Goal: Find specific page/section: Find specific page/section

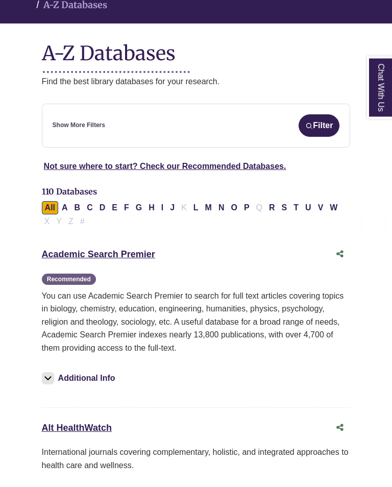
scroll to position [158, 0]
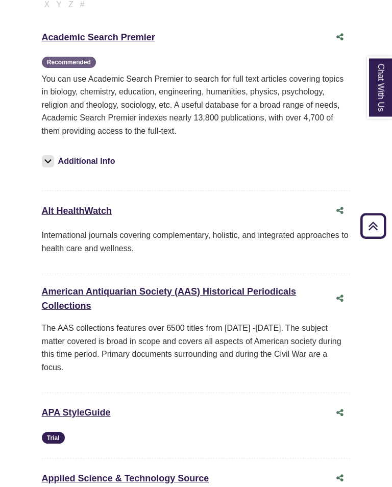
scroll to position [374, 0]
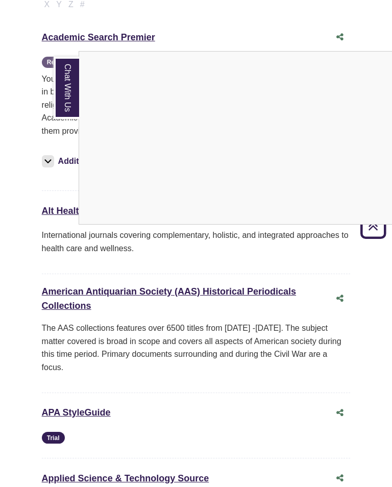
click at [63, 99] on link "Chat With Us" at bounding box center [67, 88] width 26 height 62
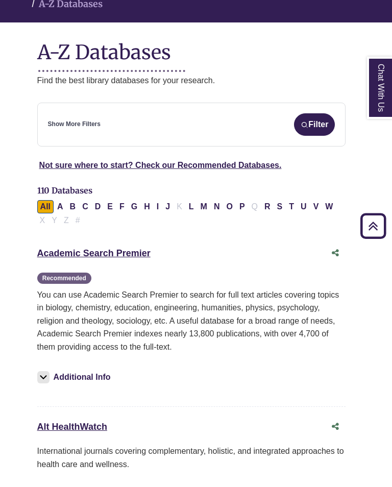
scroll to position [158, 5]
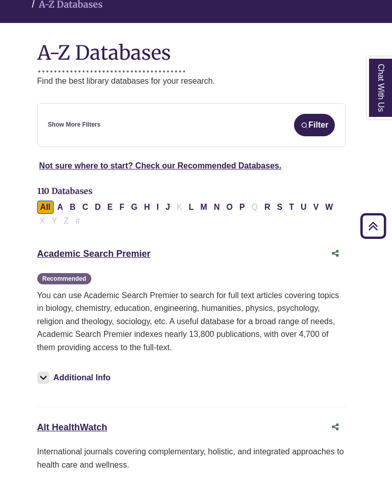
click at [323, 114] on button "Filter" at bounding box center [314, 125] width 41 height 22
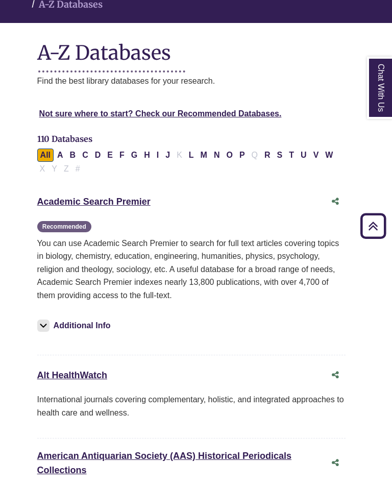
select select "Database Subject Filter"
select select "Database Types Filter"
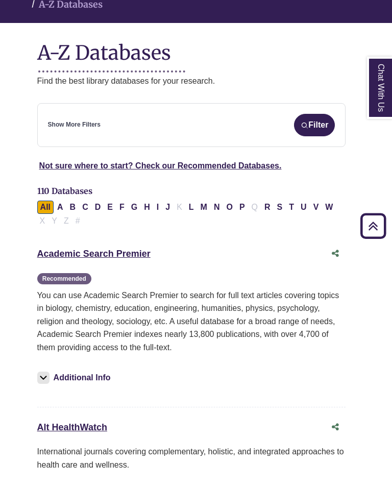
click at [194, 114] on div "Show More Filters Filter" at bounding box center [192, 125] width 288 height 22
click at [88, 120] on link "Show More Filters" at bounding box center [74, 125] width 53 height 10
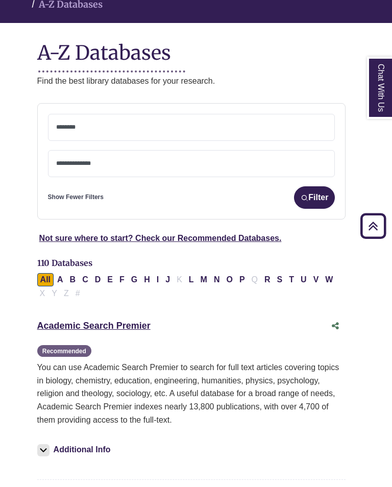
click at [137, 121] on span at bounding box center [191, 127] width 271 height 26
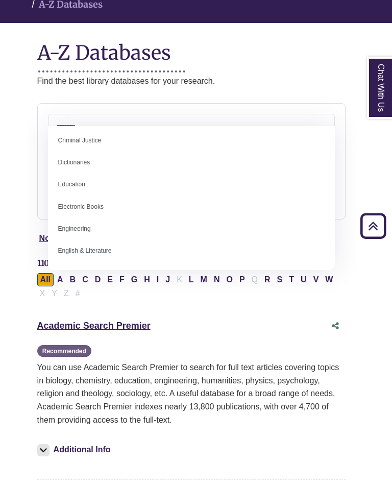
scroll to position [251, 0]
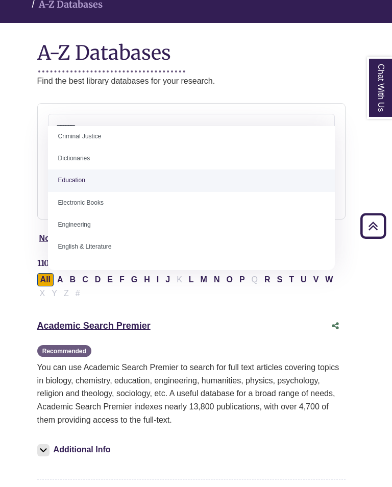
select select "*****"
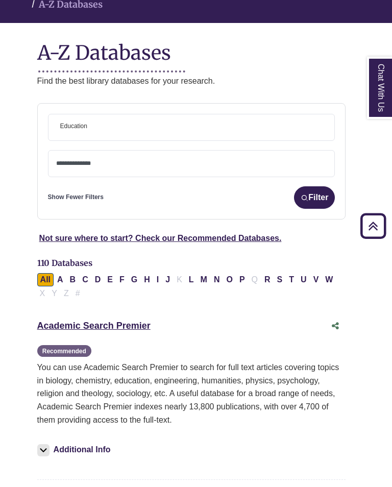
click at [125, 114] on span "× Education" at bounding box center [191, 127] width 271 height 26
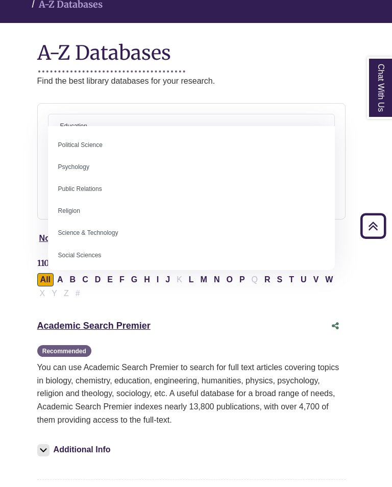
scroll to position [796, 0]
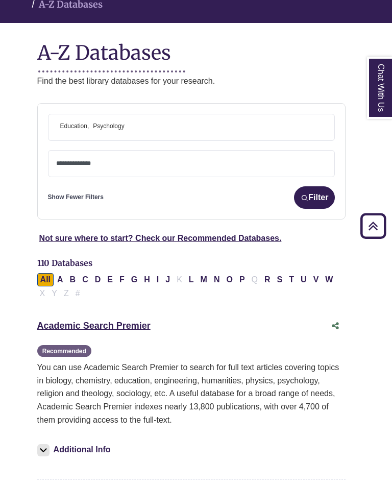
click at [165, 114] on span "× Education × Psychology" at bounding box center [191, 127] width 271 height 26
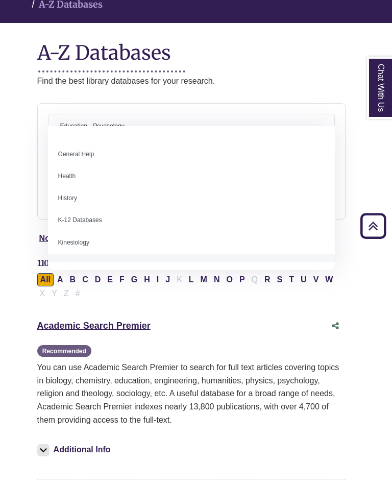
scroll to position [453, 0]
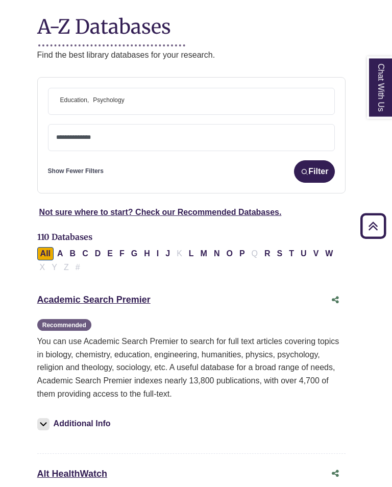
click at [38, 158] on div "**********" at bounding box center [191, 136] width 309 height 116
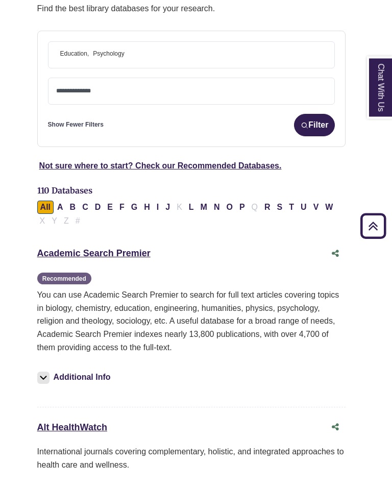
scroll to position [241, 5]
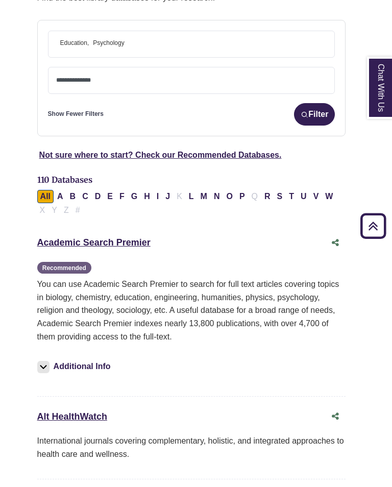
click at [109, 77] on textarea "Search" at bounding box center [191, 81] width 271 height 8
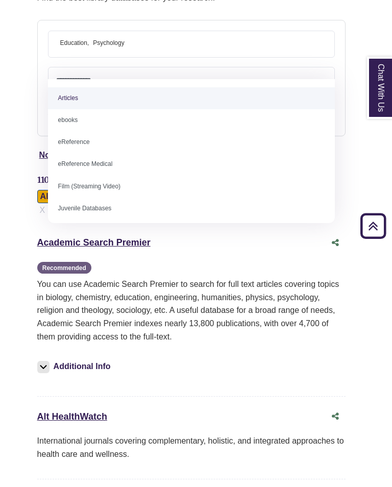
click at [182, 74] on span at bounding box center [191, 78] width 271 height 9
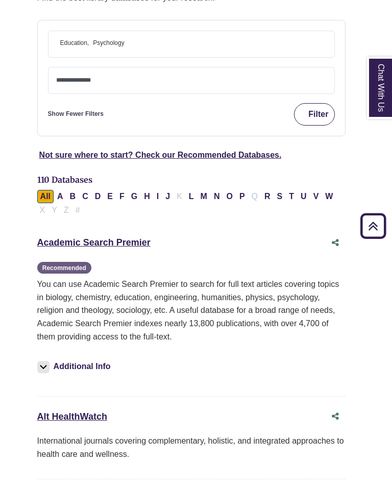
click at [308, 103] on button "Filter" at bounding box center [314, 114] width 41 height 22
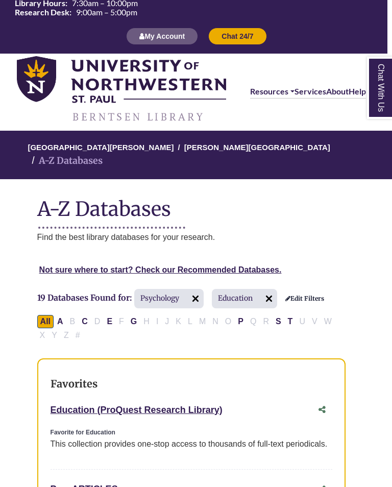
scroll to position [2, 0]
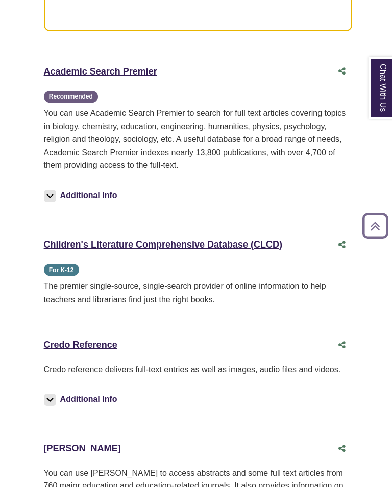
scroll to position [814, 0]
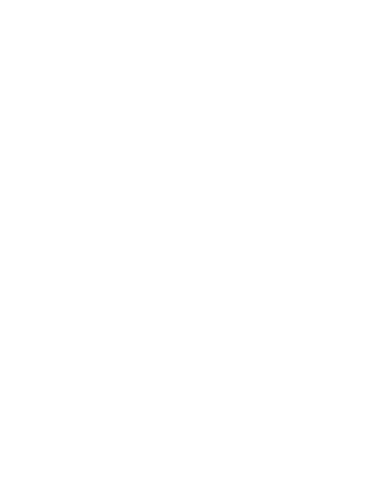
select select "Database Subject Filter"
select select "Database Types Filter"
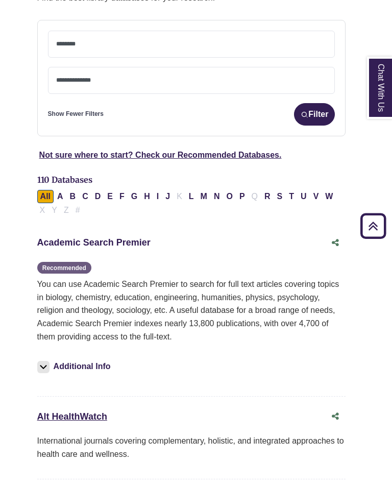
scroll to position [241, 0]
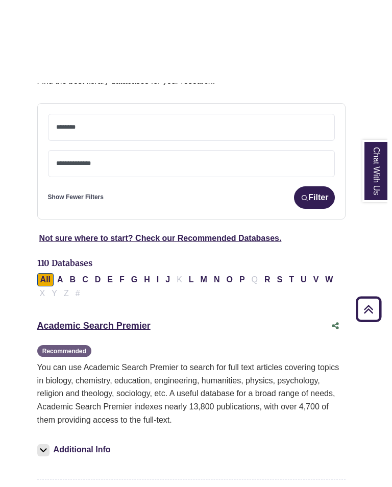
select select "Database Subject Filter"
select select "Database Types Filter"
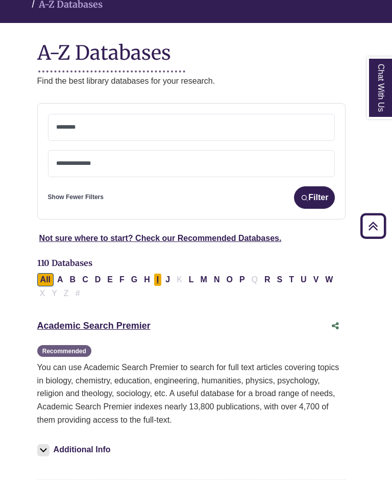
scroll to position [158, 0]
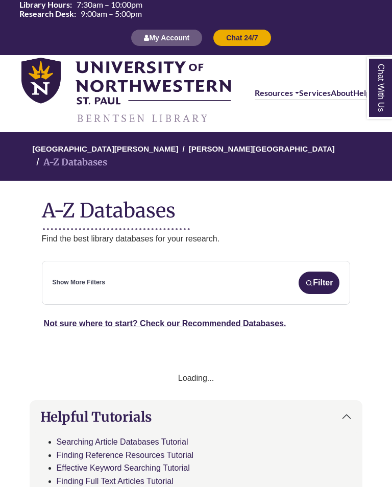
select select "Database Subject Filter"
select select "Database Types Filter"
select select "Database Subject Filter"
select select "Database Types Filter"
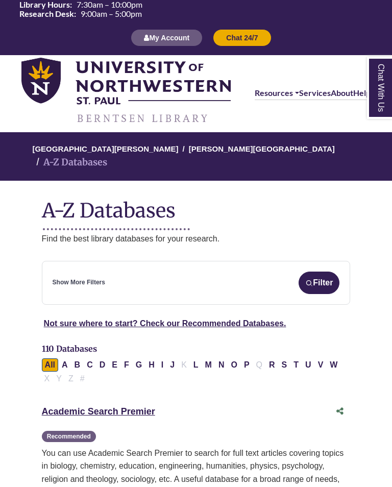
click at [74, 278] on link "Show More Filters" at bounding box center [79, 283] width 53 height 10
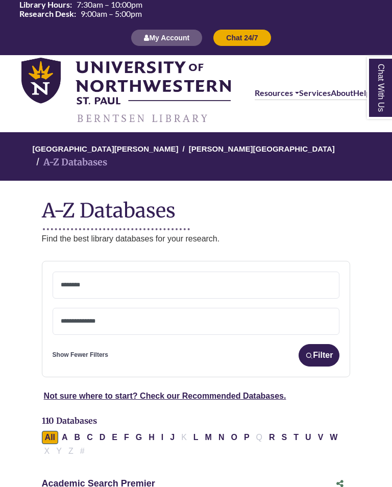
click at [96, 282] on textarea "Search" at bounding box center [196, 286] width 271 height 8
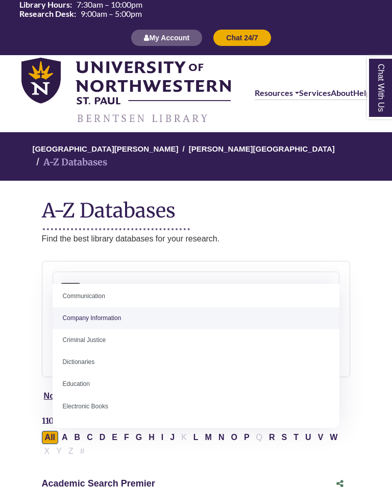
scroll to position [232, 0]
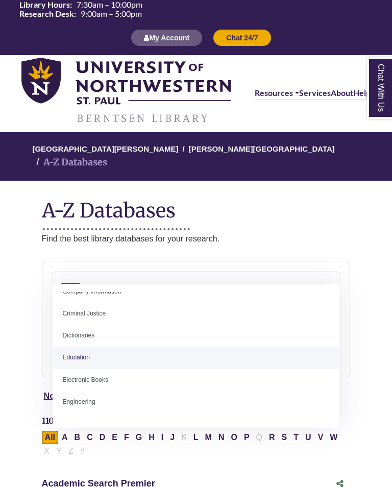
select select "*****"
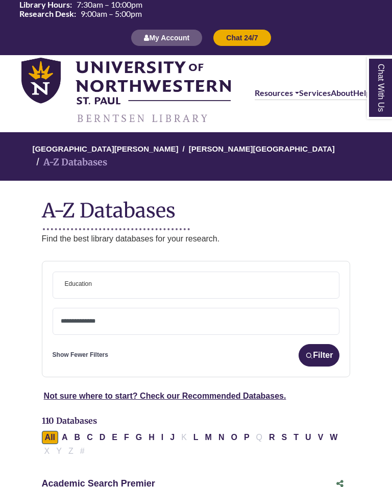
click at [108, 273] on span "× Education" at bounding box center [196, 285] width 271 height 26
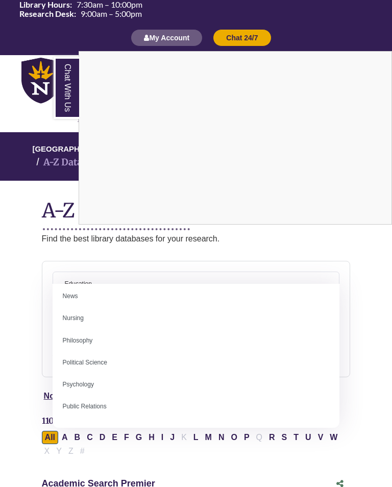
scroll to position [750, 0]
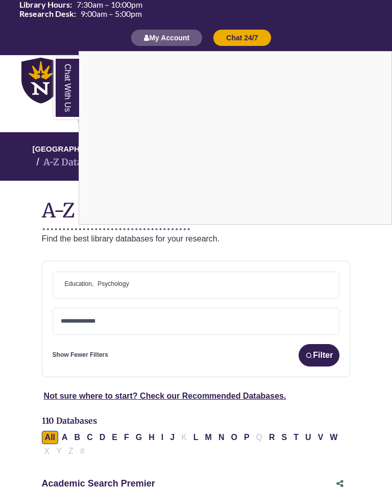
click at [172, 257] on div "Chat With Us" at bounding box center [196, 243] width 392 height 487
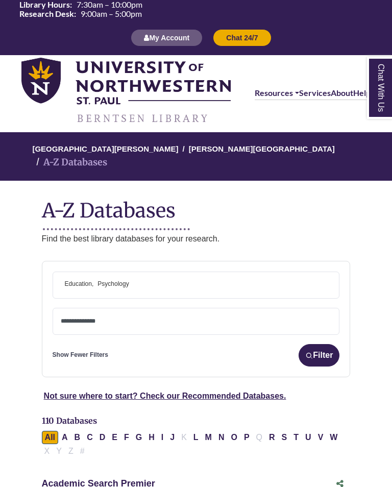
click at [172, 272] on span "× Education × Psychology" at bounding box center [196, 285] width 271 height 26
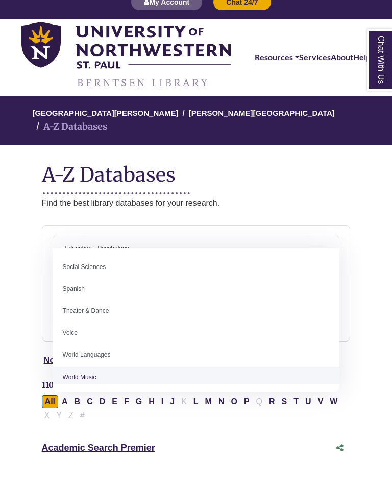
scroll to position [16, 0]
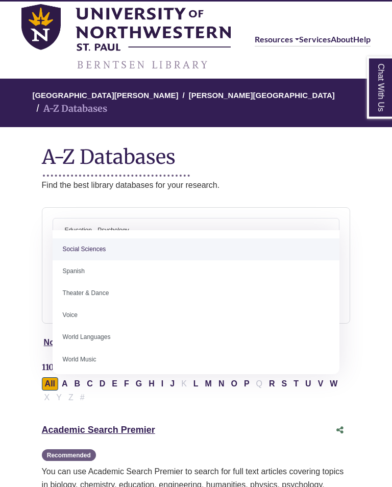
drag, startPoint x: 131, startPoint y: 267, endPoint x: 127, endPoint y: 252, distance: 15.0
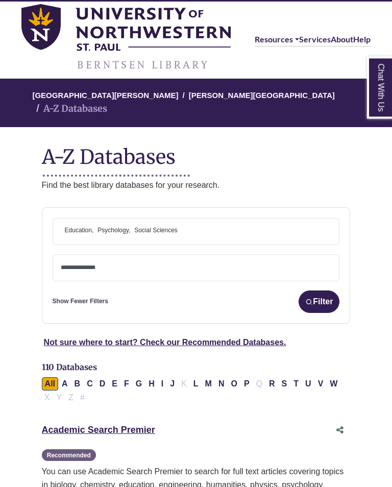
scroll to position [54, 0]
click at [315, 291] on button "Filter" at bounding box center [319, 302] width 41 height 22
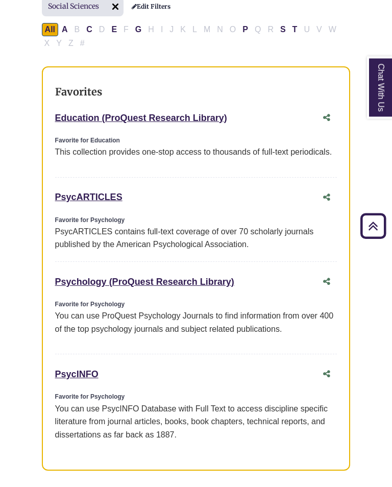
scroll to position [314, 0]
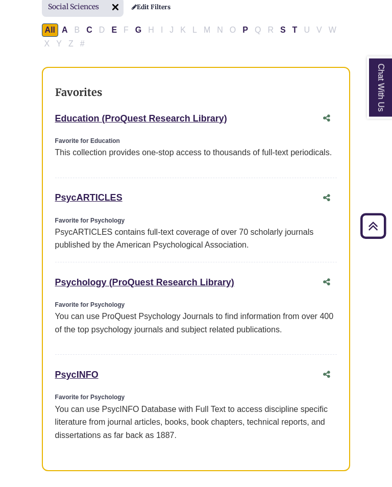
scroll to position [54, 0]
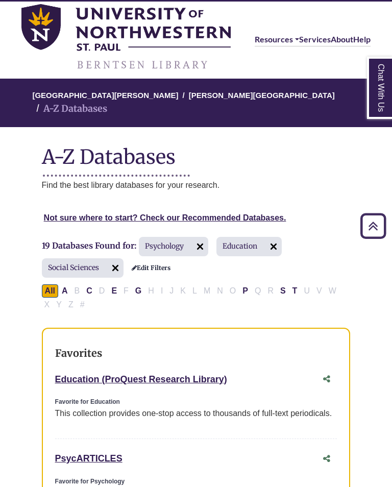
select select "Database Subject Filter"
select select "Database Types Filter"
